Goal: Task Accomplishment & Management: Manage account settings

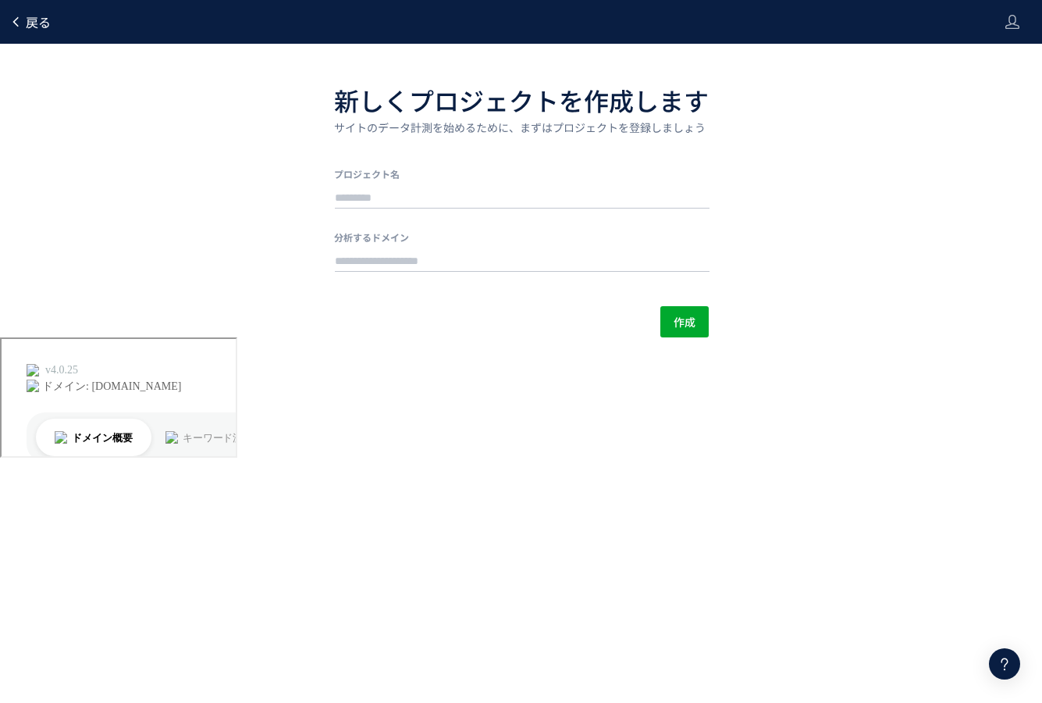
click at [41, 26] on span "戻る" at bounding box center [38, 21] width 25 height 19
click at [1004, 24] on header "戻る" at bounding box center [521, 22] width 1042 height 44
click at [1024, 24] on header "戻る" at bounding box center [521, 22] width 1042 height 44
click at [1009, 23] on icon at bounding box center [1013, 22] width 16 height 16
click at [964, 83] on span "ログアウト" at bounding box center [962, 87] width 55 height 16
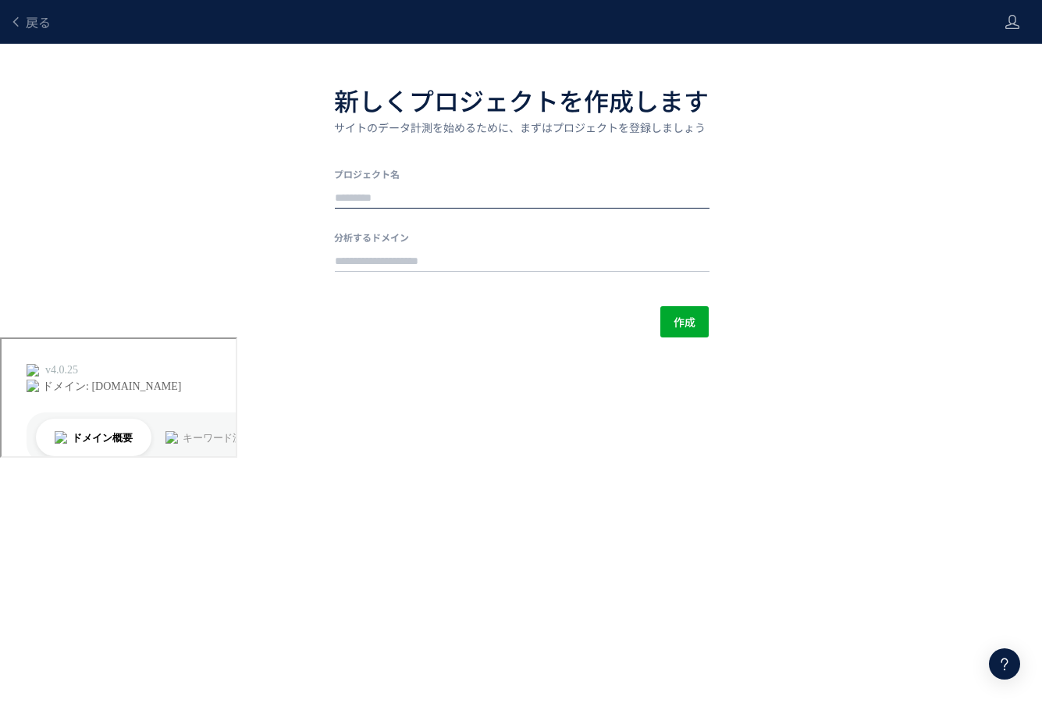
click at [410, 189] on input "text" at bounding box center [522, 198] width 375 height 22
click at [1017, 27] on icon at bounding box center [1013, 22] width 16 height 16
click at [982, 64] on span "アカウント設定" at bounding box center [973, 62] width 77 height 16
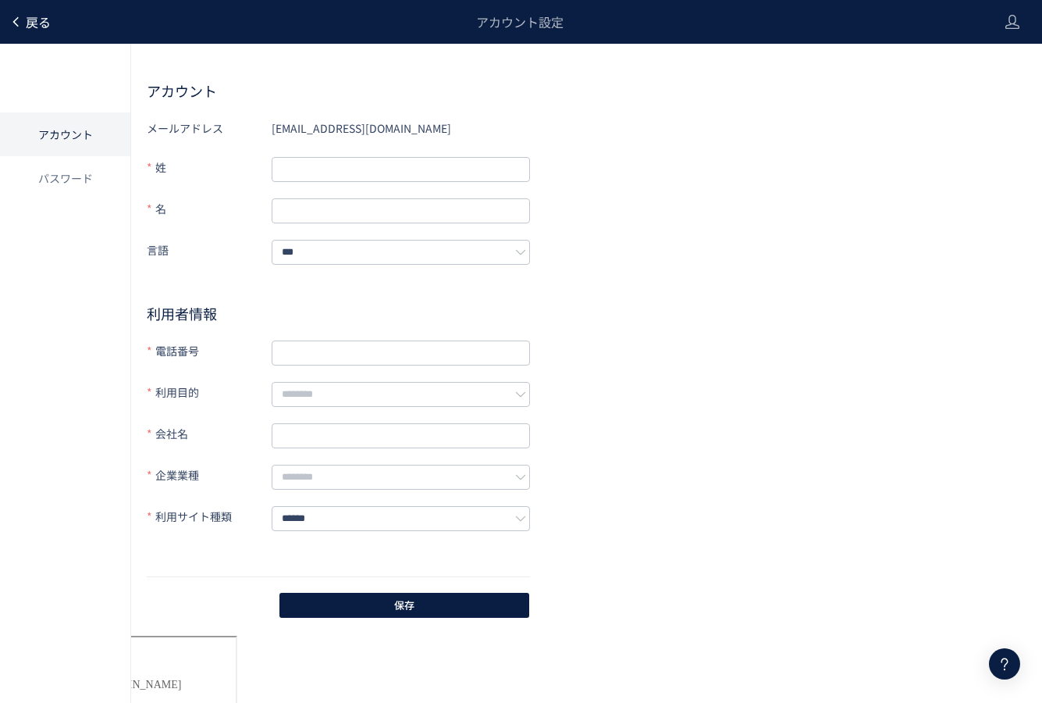
click at [39, 24] on span "戻る" at bounding box center [38, 21] width 25 height 19
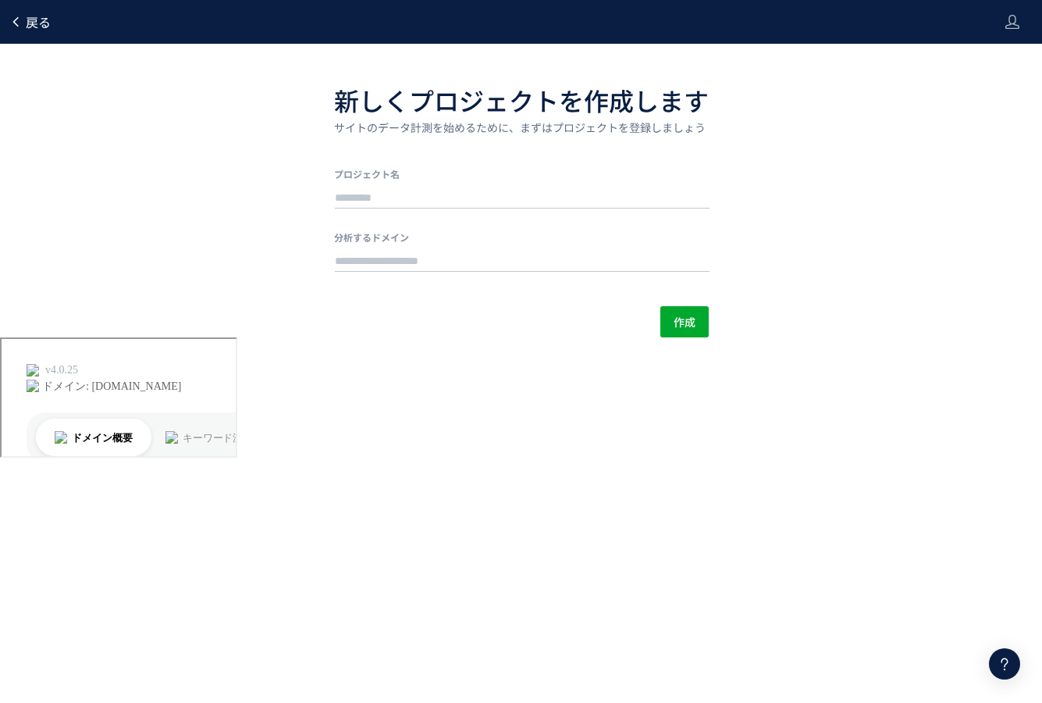
click at [24, 19] on link "戻る" at bounding box center [29, 22] width 41 height 18
click at [24, 21] on link "戻る" at bounding box center [29, 22] width 41 height 18
click at [1015, 28] on use at bounding box center [1013, 22] width 14 height 14
click at [717, 169] on div "戻る 新しくプロジェクトを作成します サイトのデータ計測を始めるために、まずはプロジェクトを登録しましょう プロジェクト名 分析するドメイン 作成" at bounding box center [521, 168] width 1042 height 337
click at [451, 190] on input "text" at bounding box center [522, 198] width 375 height 22
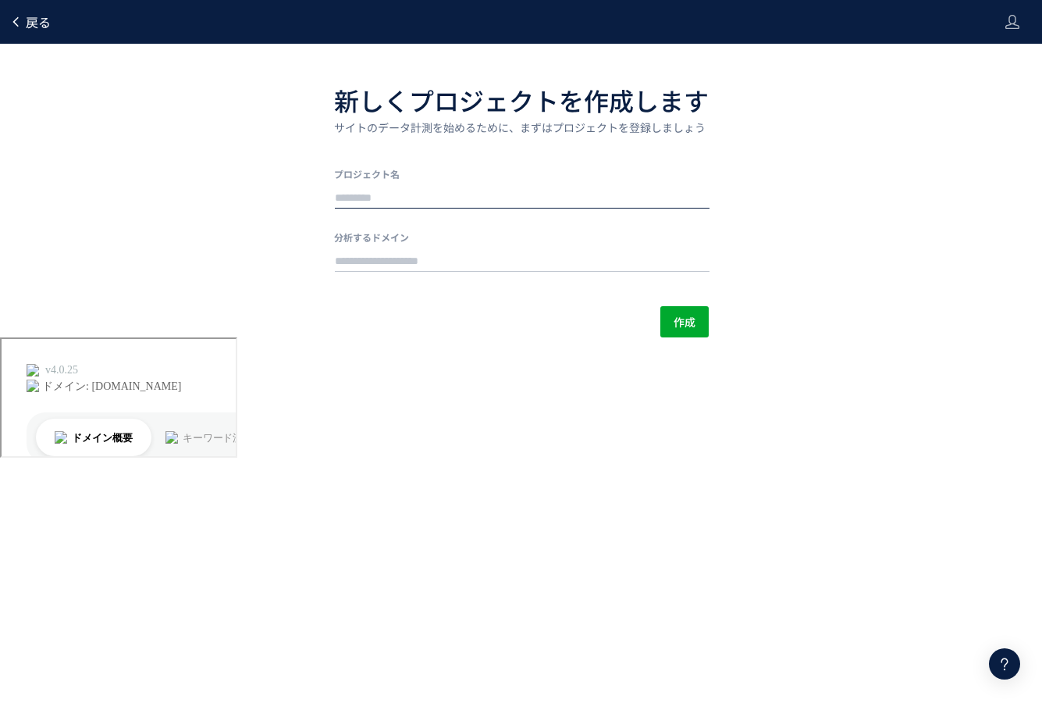
click at [39, 25] on span "戻る" at bounding box center [38, 21] width 25 height 19
click at [688, 315] on span "作成" at bounding box center [685, 321] width 22 height 31
click at [1014, 30] on div at bounding box center [1013, 22] width 16 height 44
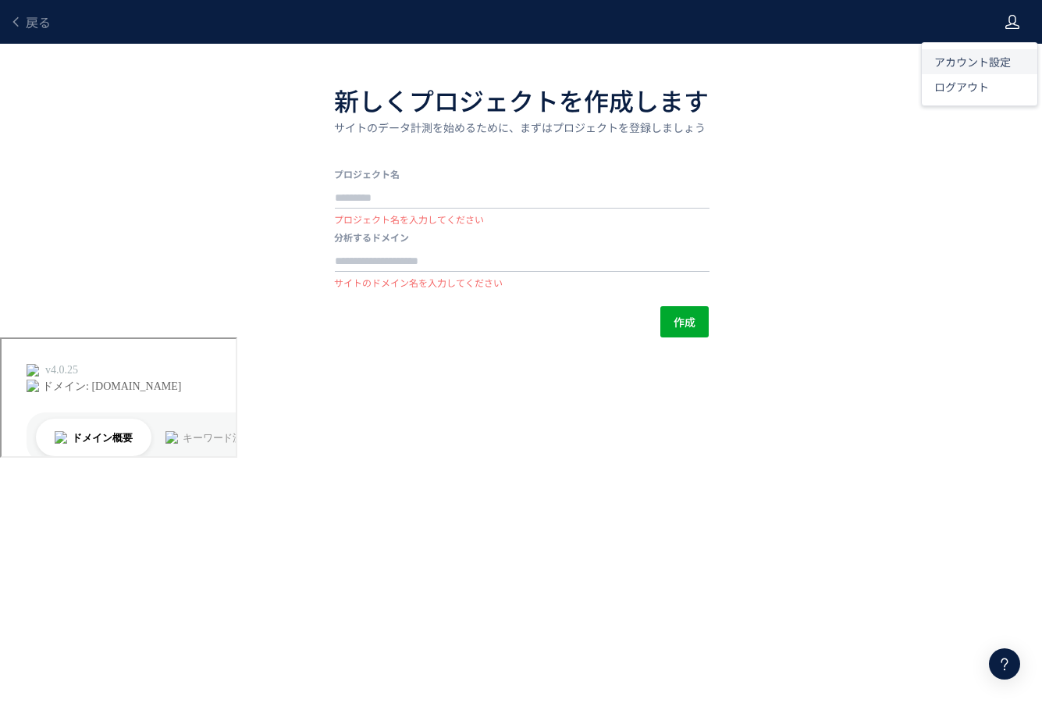
click at [963, 55] on span "アカウント設定" at bounding box center [973, 62] width 77 height 16
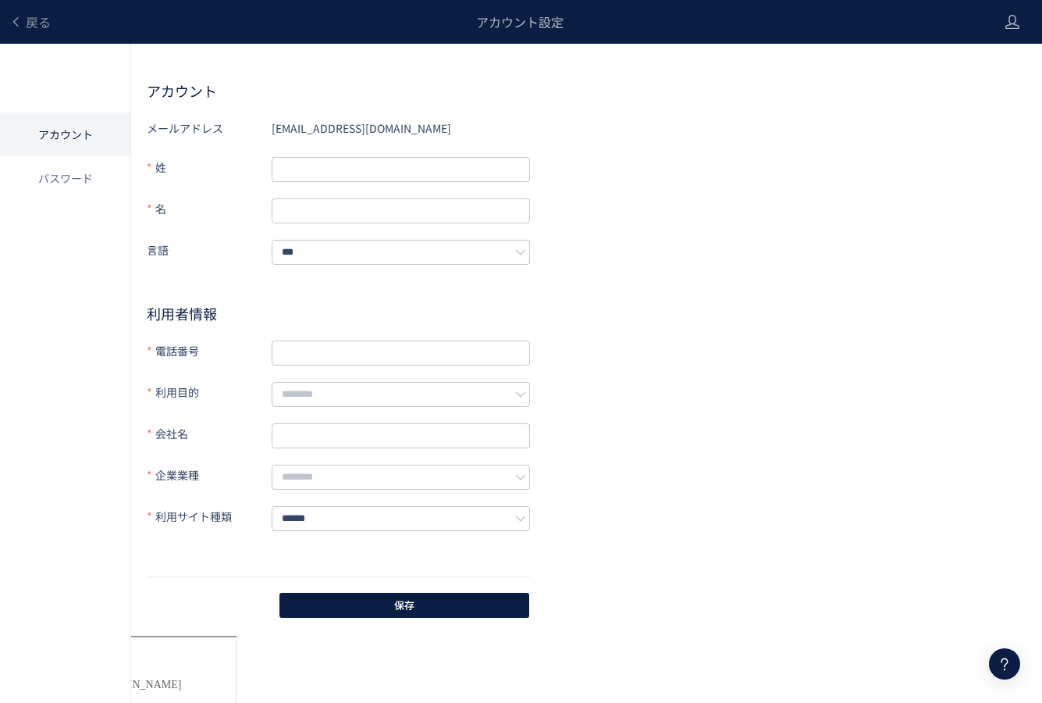
click at [997, 25] on header "戻る アカウント設定" at bounding box center [521, 22] width 1042 height 44
click at [1010, 28] on use at bounding box center [1013, 22] width 14 height 14
click at [973, 90] on span "ログアウト" at bounding box center [962, 87] width 55 height 16
